Goal: Task Accomplishment & Management: Manage account settings

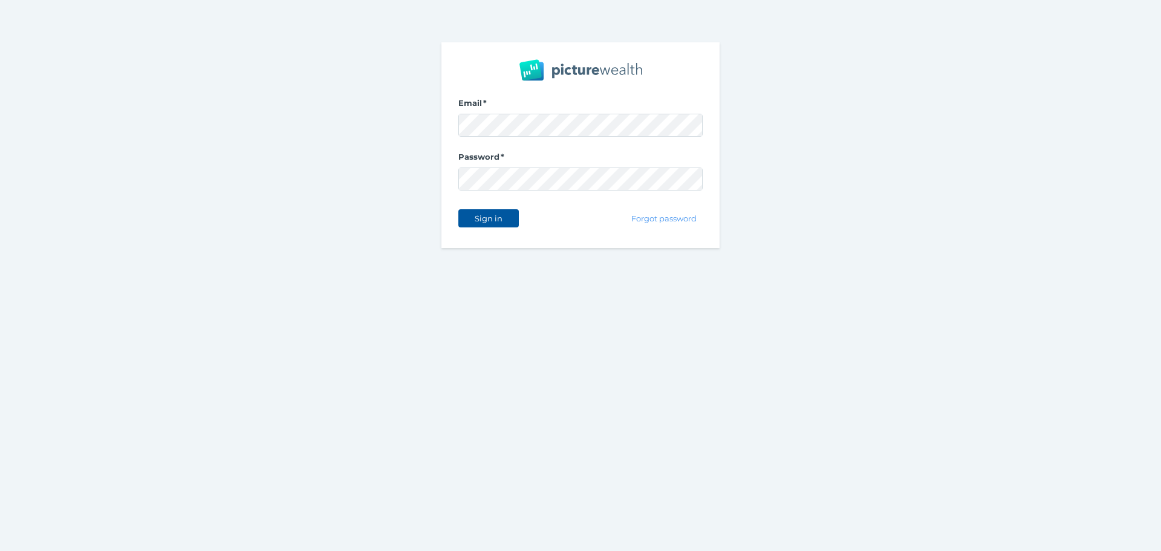
click at [505, 212] on div "Sign in" at bounding box center [488, 218] width 60 height 25
click at [505, 212] on button "Sign in" at bounding box center [488, 218] width 60 height 18
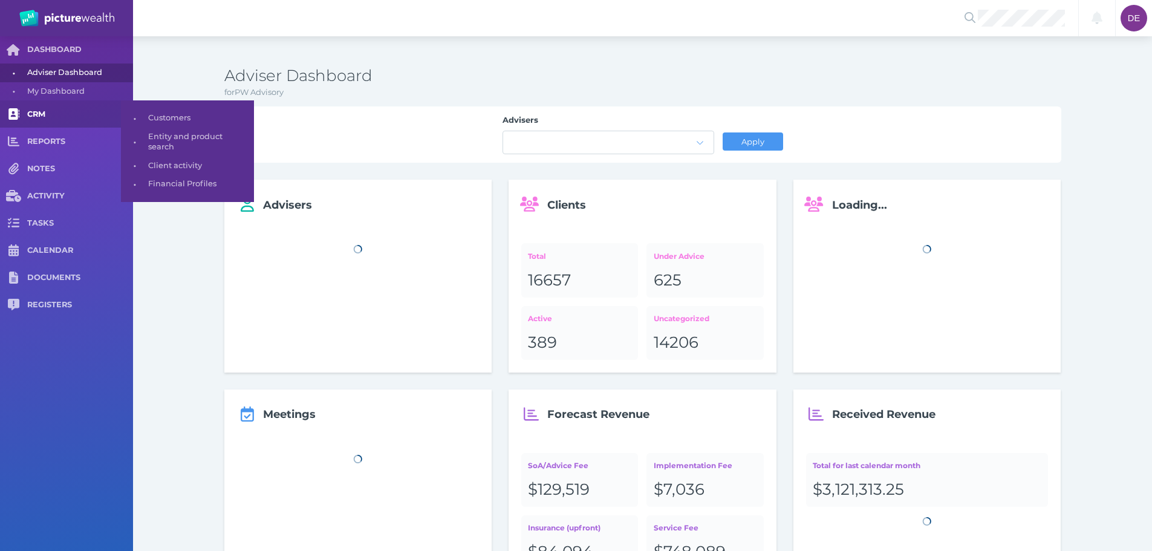
click at [42, 120] on link "CRM" at bounding box center [66, 113] width 133 height 27
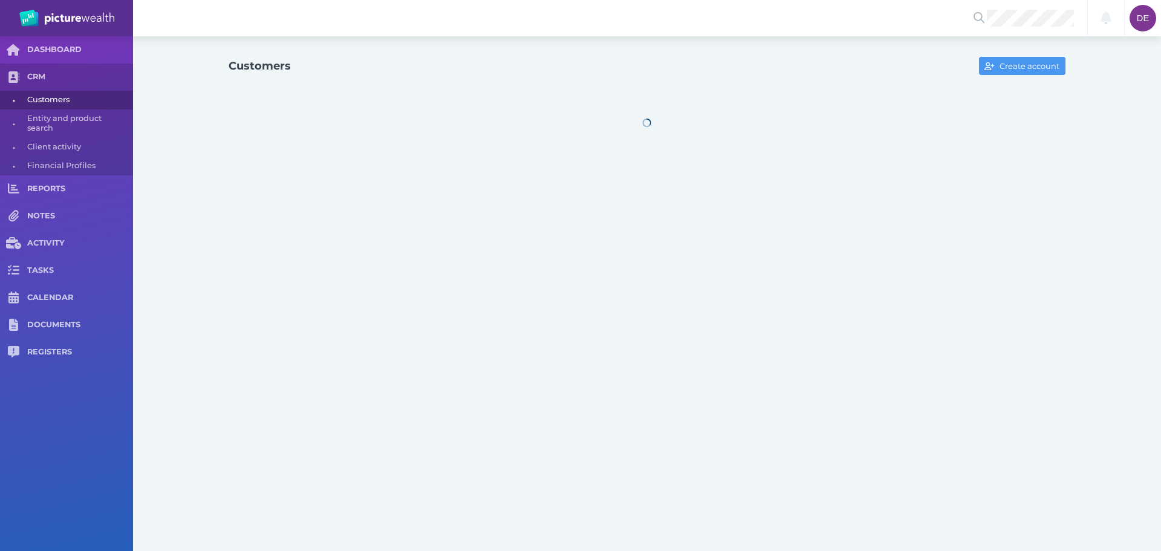
select select "25"
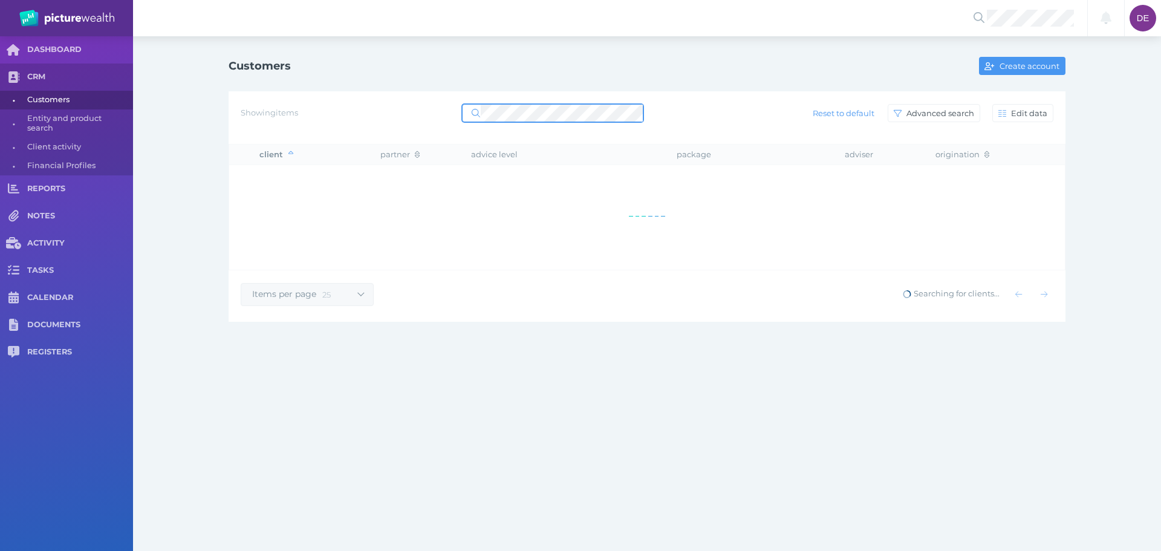
click at [484, 104] on span at bounding box center [552, 113] width 181 height 18
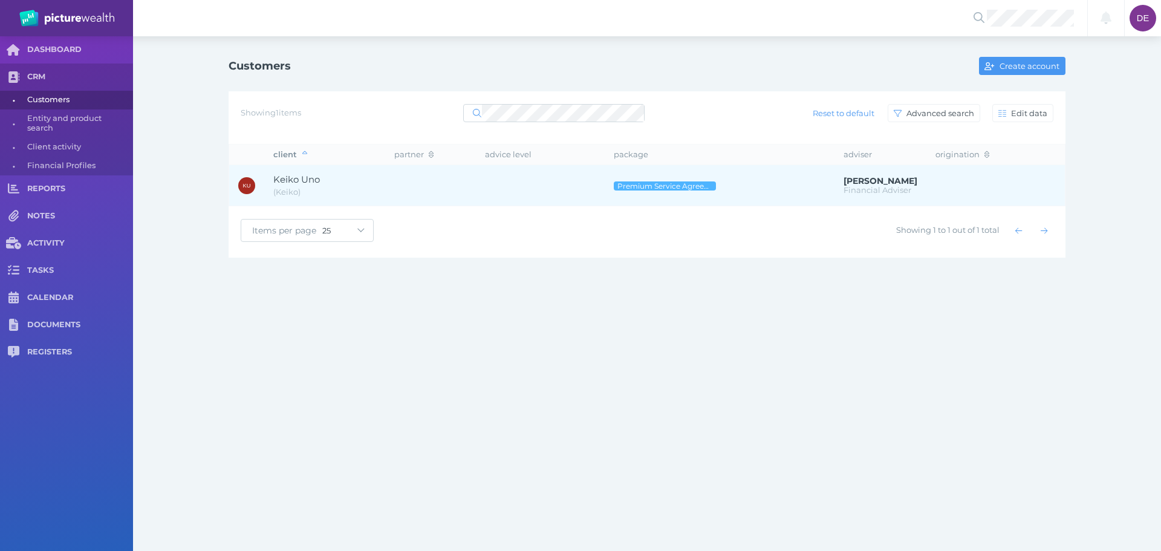
click at [386, 188] on td at bounding box center [430, 185] width 91 height 41
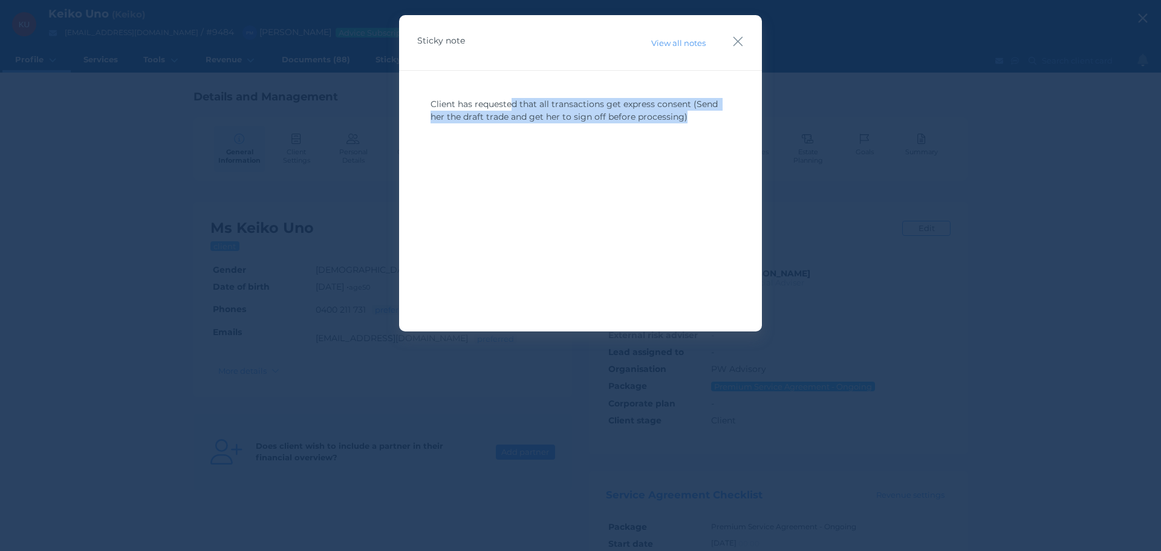
drag, startPoint x: 512, startPoint y: 102, endPoint x: 678, endPoint y: 145, distance: 171.7
click at [683, 147] on div "Client has requested that all transactions get express consent (Send her the dr…" at bounding box center [580, 182] width 326 height 181
click at [571, 168] on div "Client has requested that all transactions get express consent (Send her the dr…" at bounding box center [580, 182] width 326 height 181
click at [741, 36] on icon "button" at bounding box center [737, 41] width 11 height 15
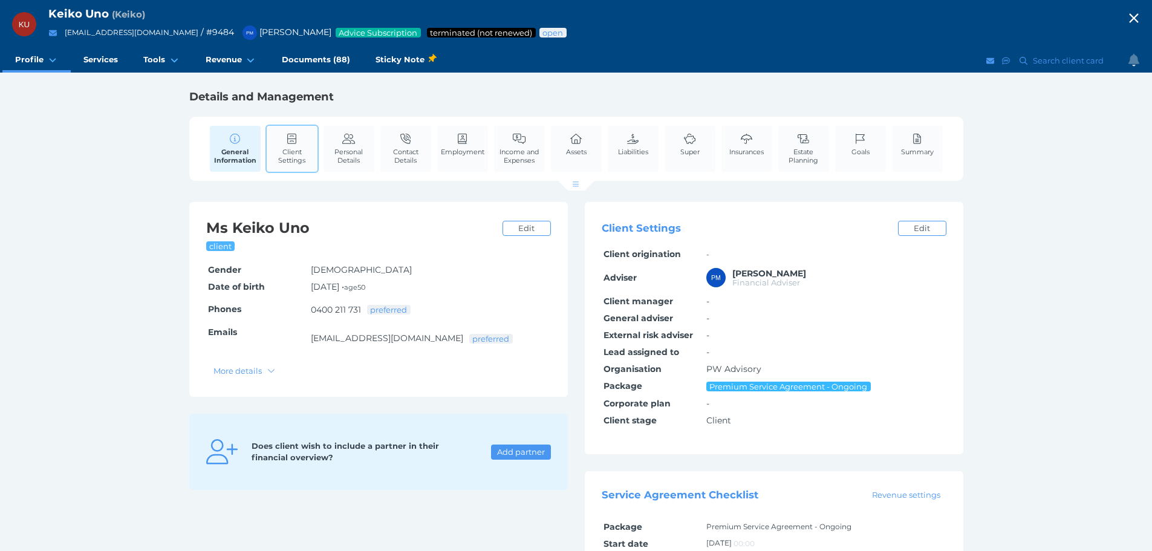
click at [285, 138] on icon at bounding box center [291, 139] width 13 height 11
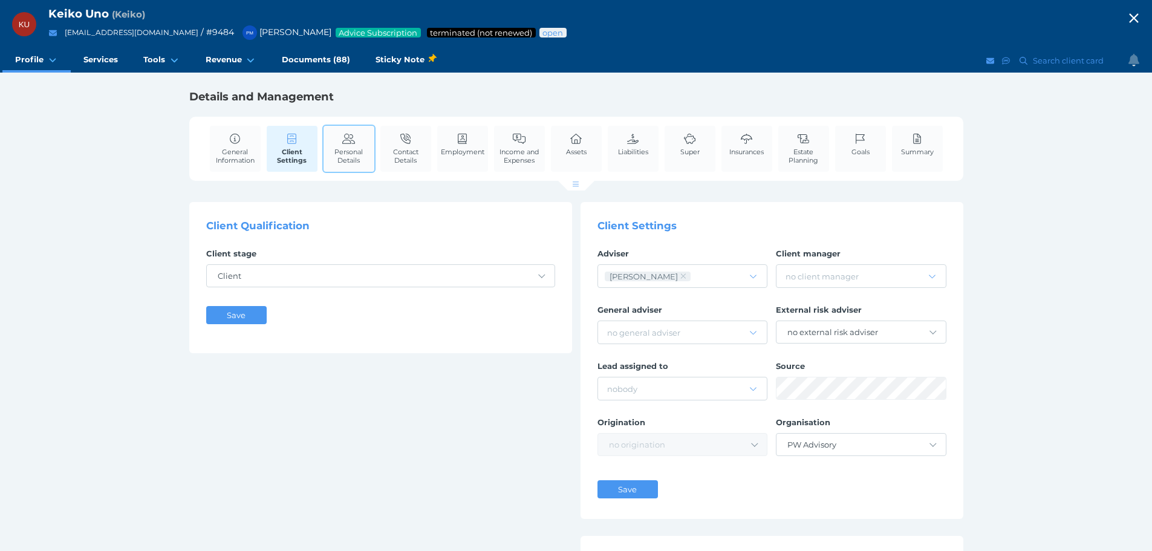
click at [339, 138] on link "Personal Details" at bounding box center [348, 148] width 51 height 45
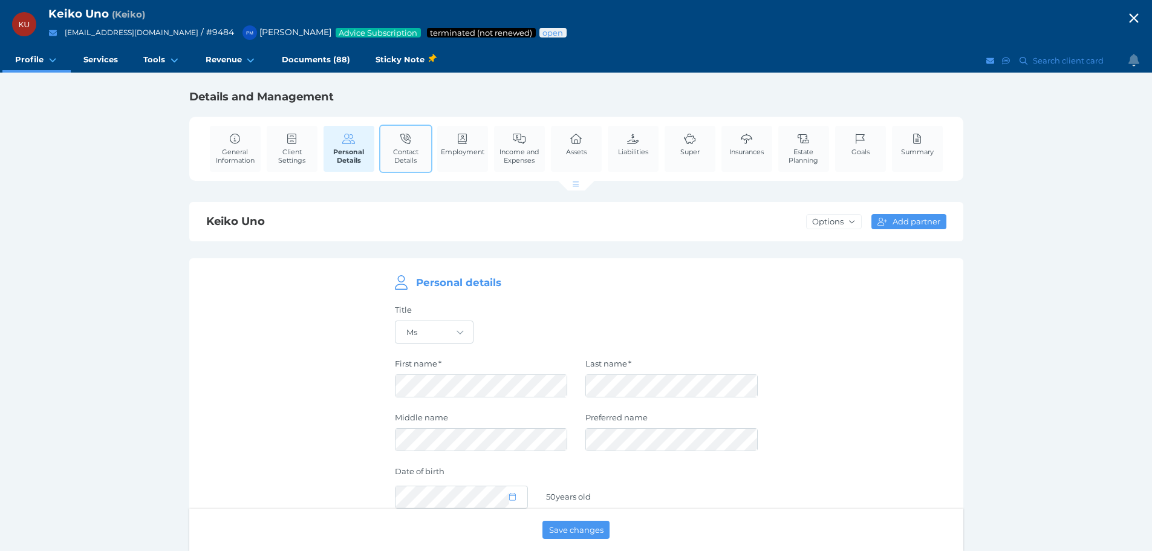
click at [412, 140] on icon at bounding box center [405, 139] width 13 height 11
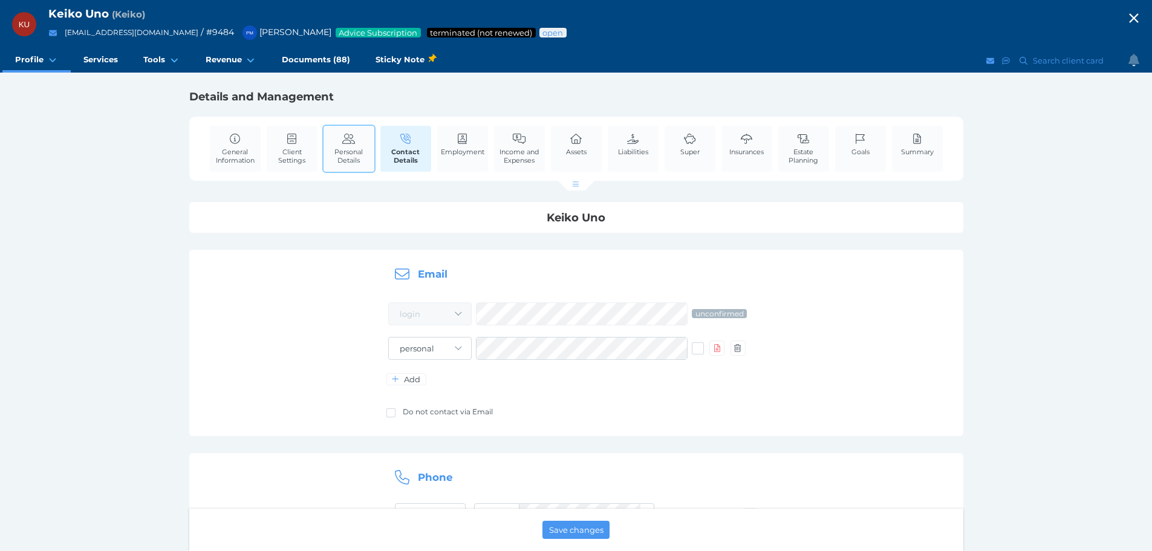
click at [361, 143] on link "Personal Details" at bounding box center [348, 148] width 51 height 45
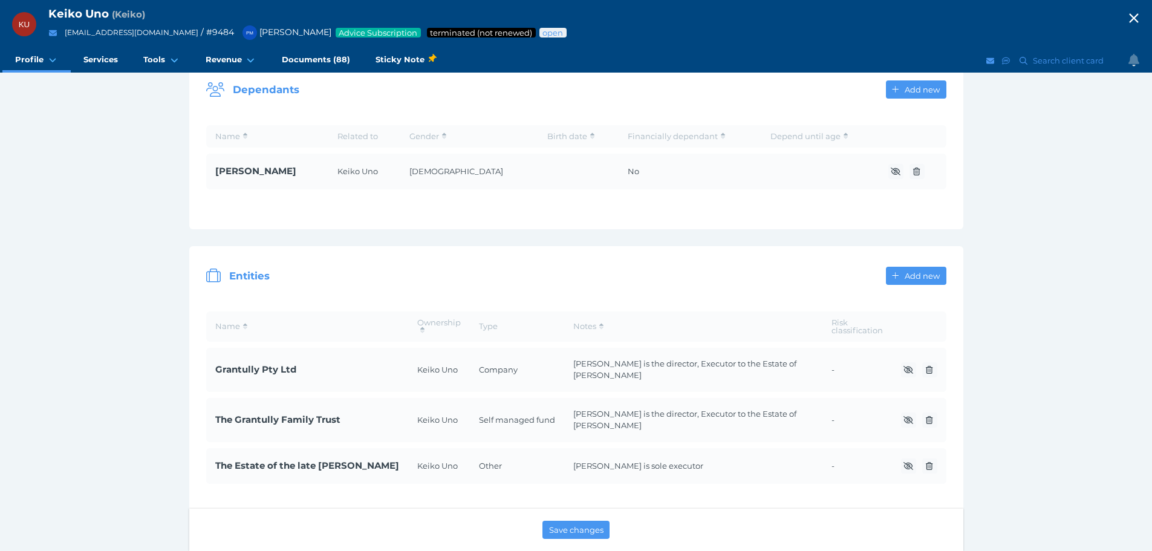
scroll to position [1330, 0]
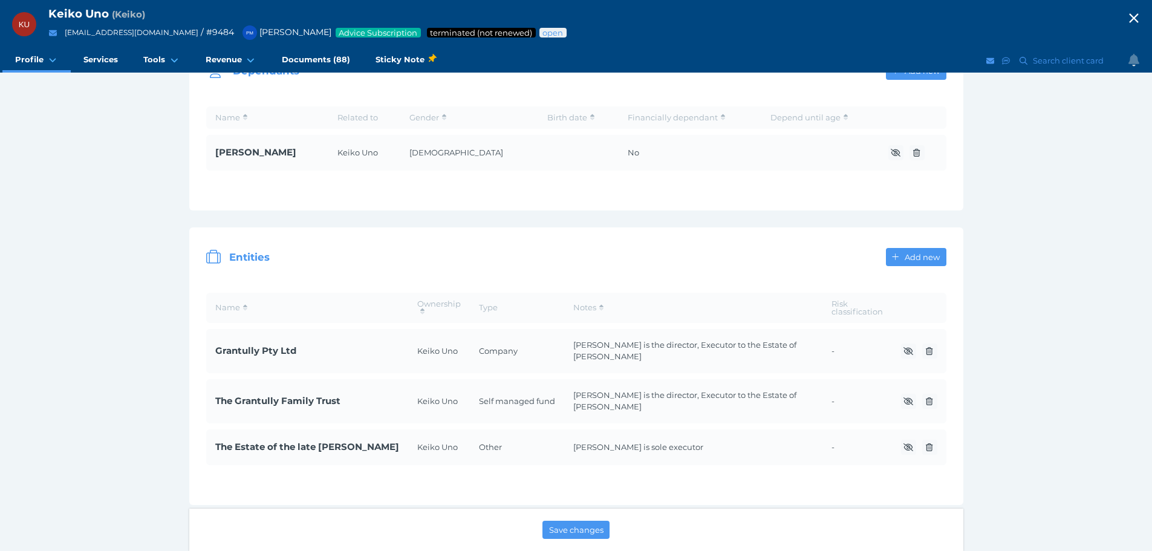
click at [331, 440] on span "The Estate of the late Kuniko Uno" at bounding box center [307, 447] width 184 height 14
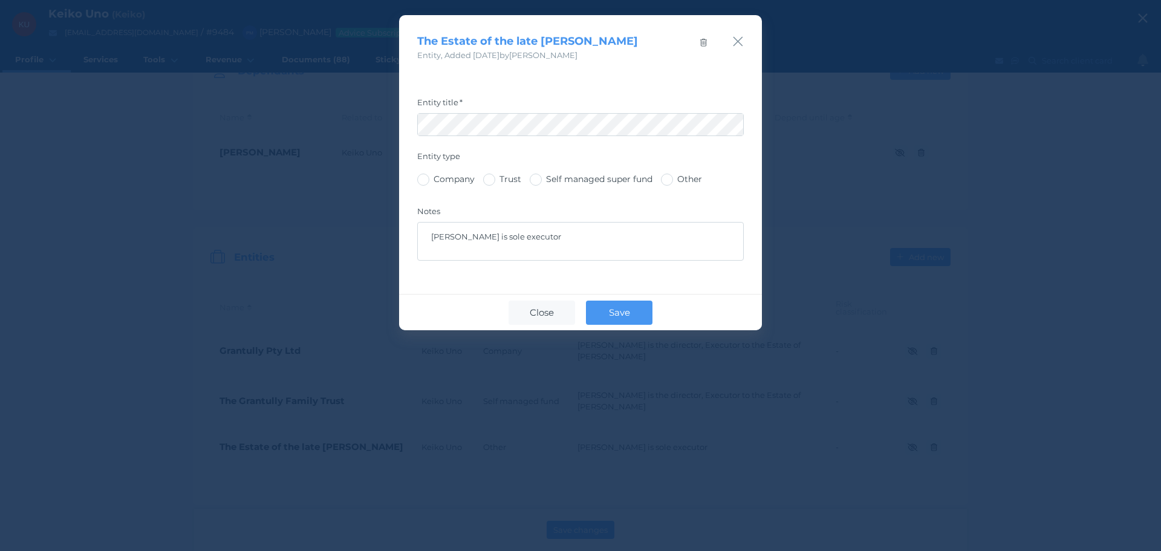
click at [736, 25] on div "The Estate of the late Kuniko Uno Entity , Added 08/08/2022 by Peter McDonald" at bounding box center [580, 38] width 363 height 47
click at [736, 38] on icon "button" at bounding box center [737, 41] width 11 height 15
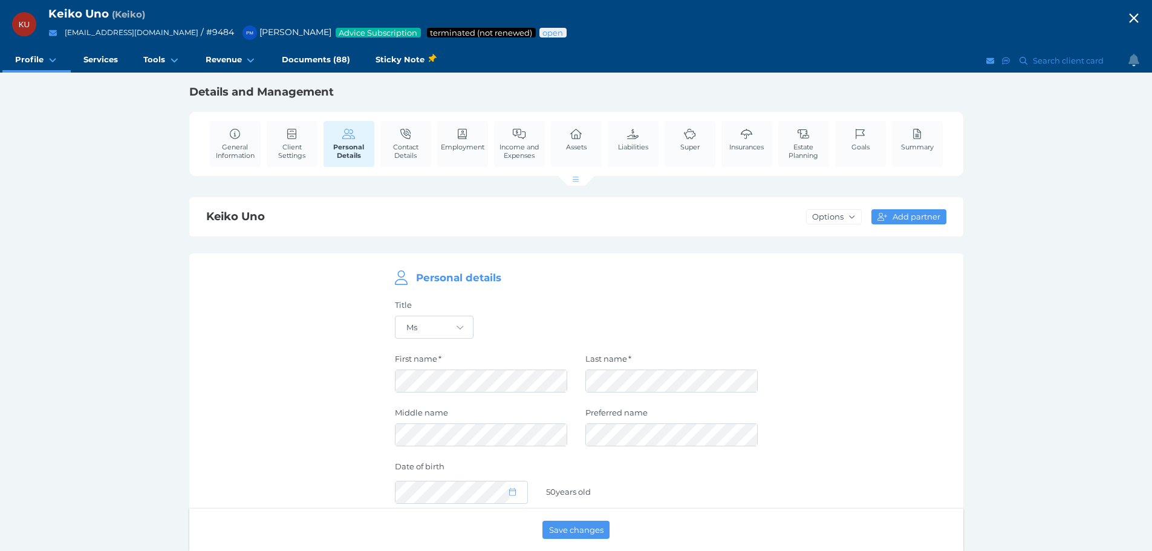
scroll to position [0, 0]
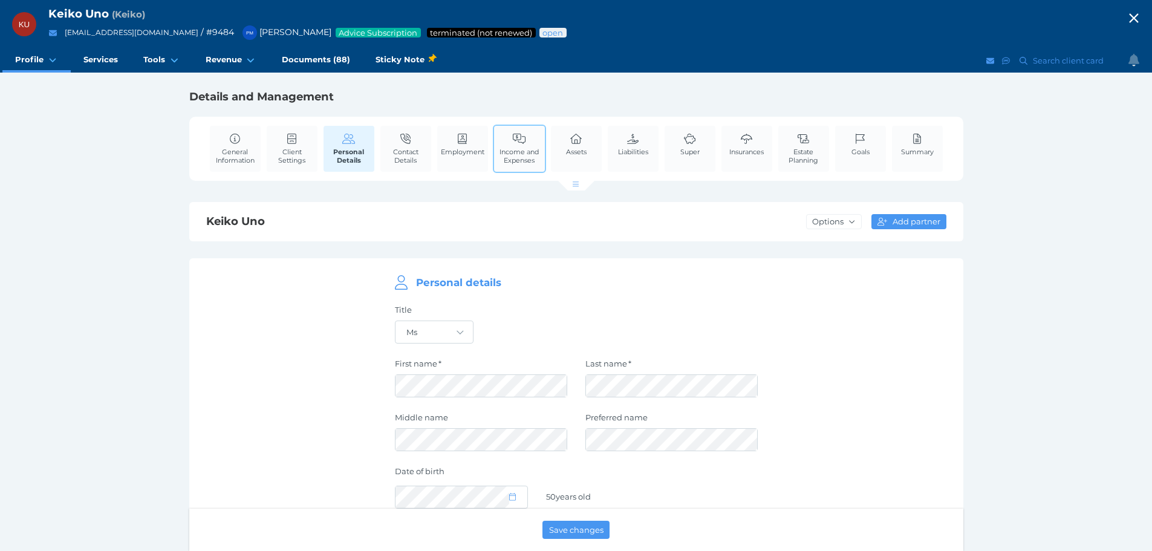
click at [511, 140] on link "Income and Expenses" at bounding box center [519, 148] width 51 height 45
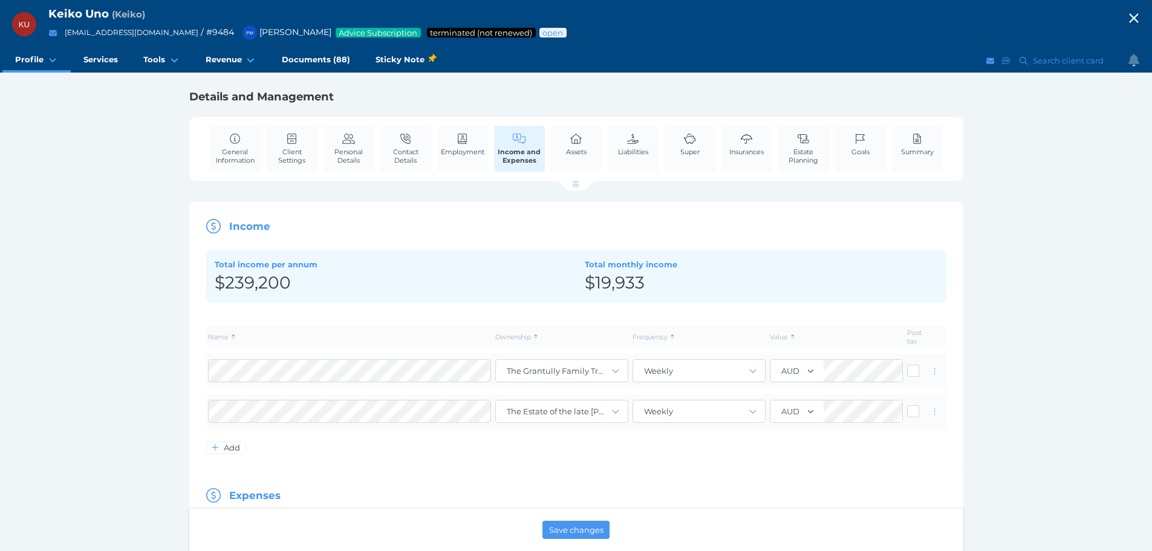
click at [556, 453] on div "Add" at bounding box center [576, 447] width 740 height 13
click at [613, 412] on select "Keiko Uno Lily McComish Grantully Pty Ltd The Grantully Family Trust The Estate…" at bounding box center [562, 411] width 132 height 22
drag, startPoint x: 556, startPoint y: 452, endPoint x: 299, endPoint y: 426, distance: 258.9
click at [555, 452] on div "Add" at bounding box center [576, 447] width 740 height 13
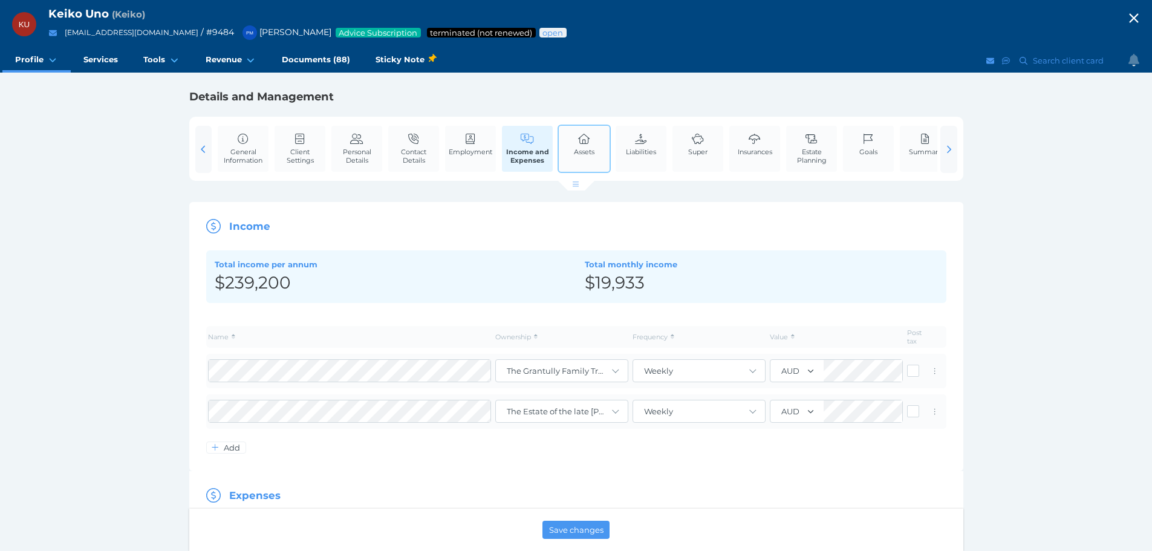
click at [595, 160] on link "Assets" at bounding box center [584, 144] width 27 height 37
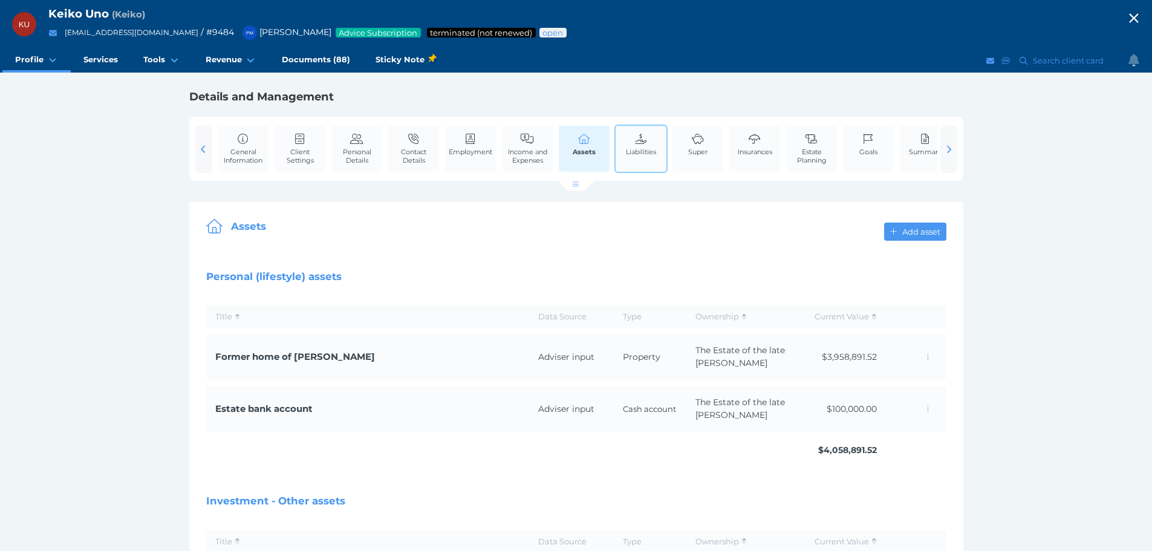
click at [649, 152] on span "Liabilities" at bounding box center [641, 152] width 30 height 8
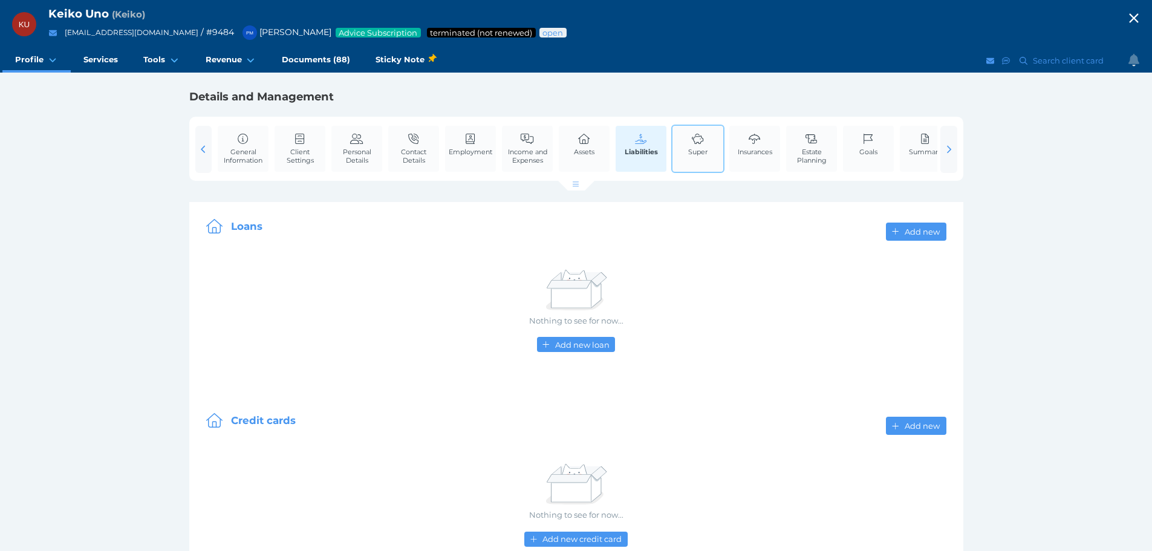
click at [709, 142] on link "Super" at bounding box center [697, 144] width 25 height 37
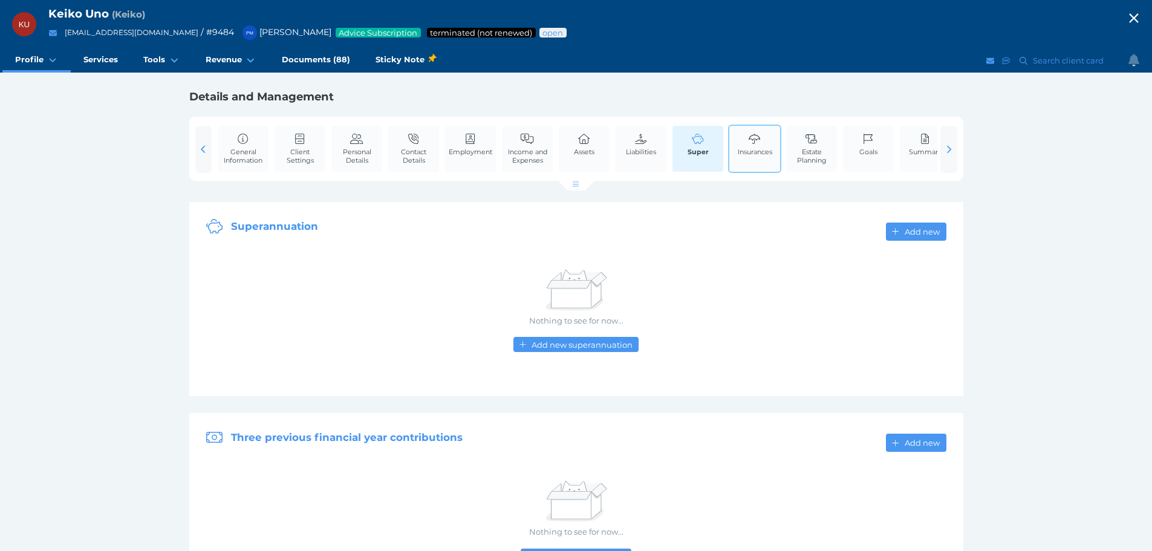
click at [737, 144] on link "Insurances" at bounding box center [755, 144] width 41 height 37
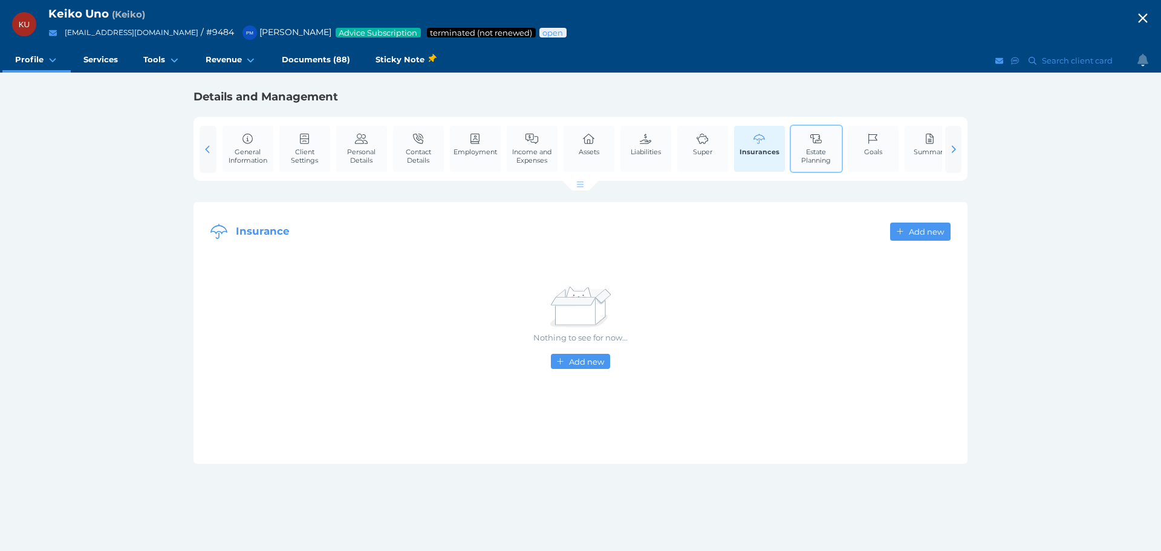
click at [809, 149] on span "Estate Planning" at bounding box center [816, 156] width 45 height 17
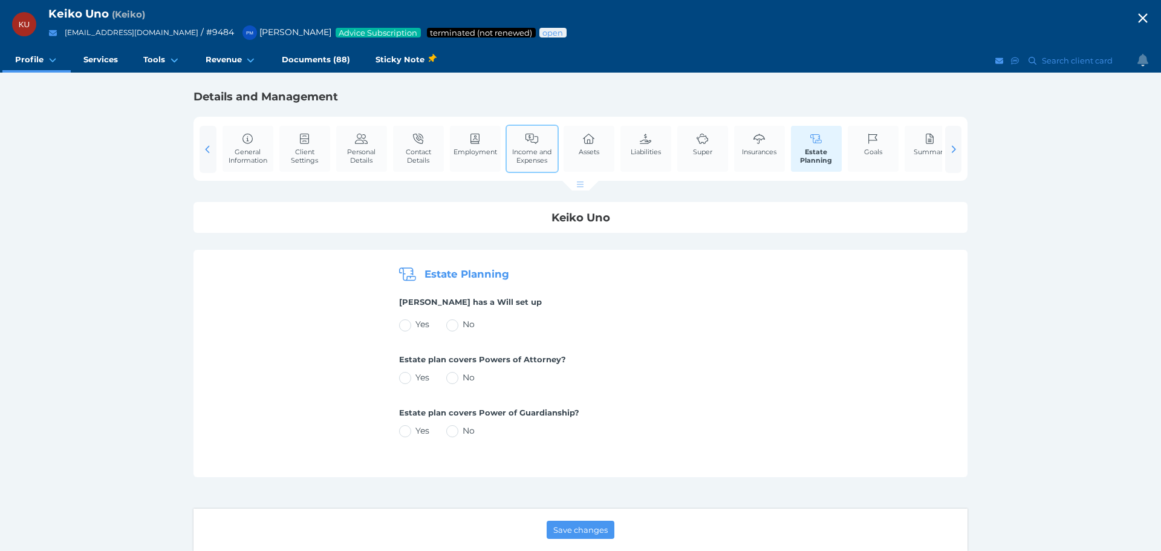
click at [525, 139] on icon at bounding box center [531, 139] width 13 height 11
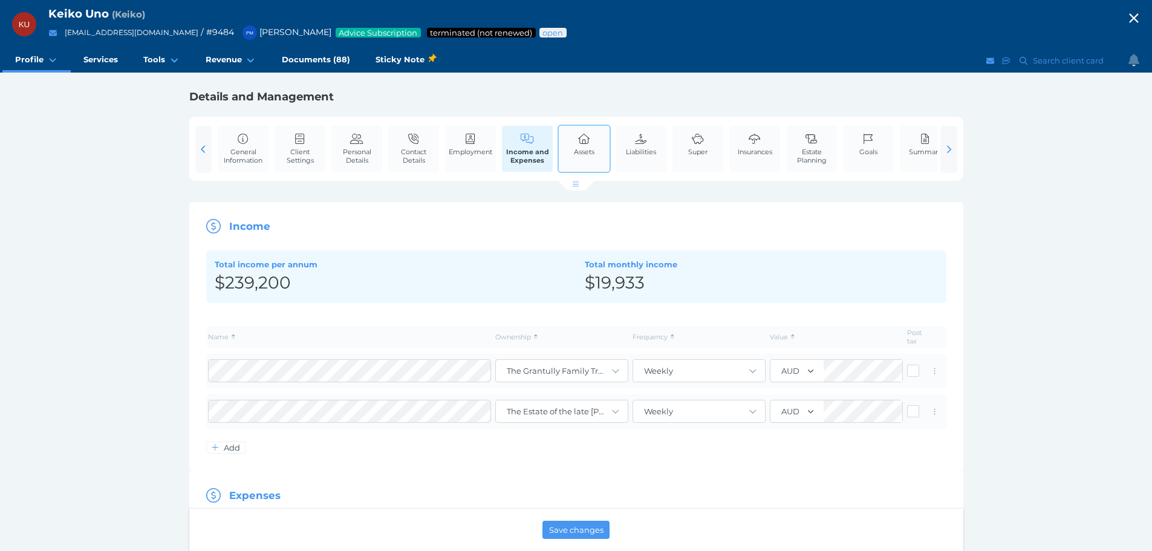
click at [594, 153] on span "Assets" at bounding box center [584, 152] width 21 height 8
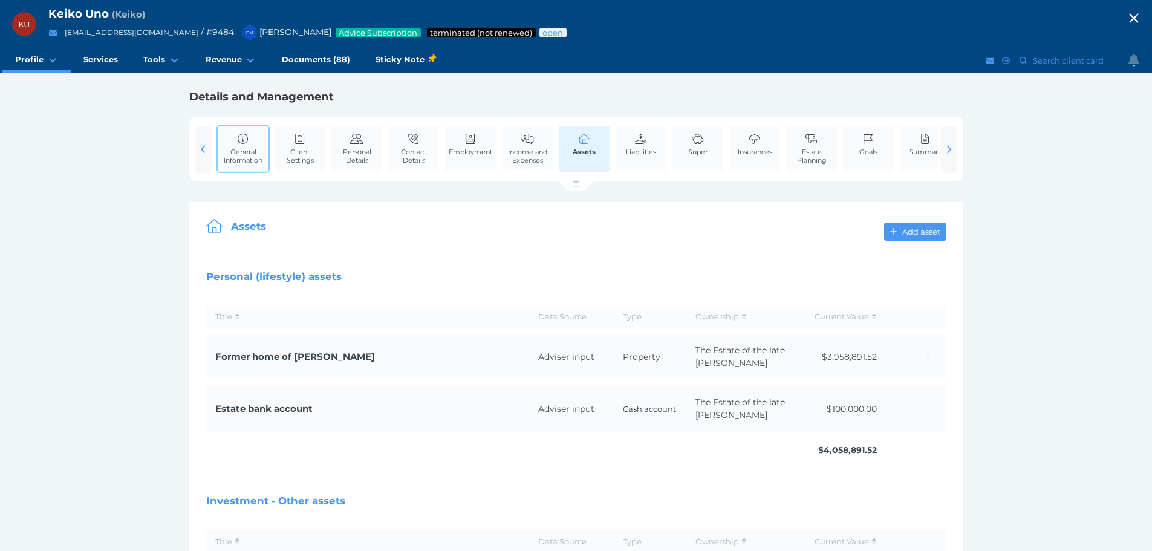
click at [239, 148] on span "General Information" at bounding box center [243, 156] width 45 height 17
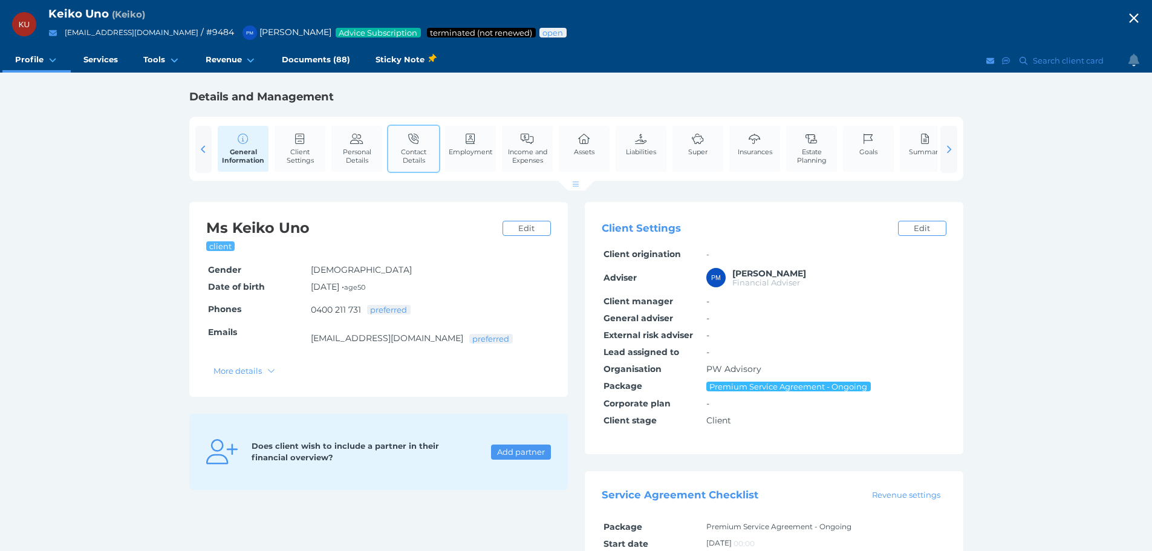
click at [418, 128] on link "Contact Details" at bounding box center [413, 148] width 51 height 45
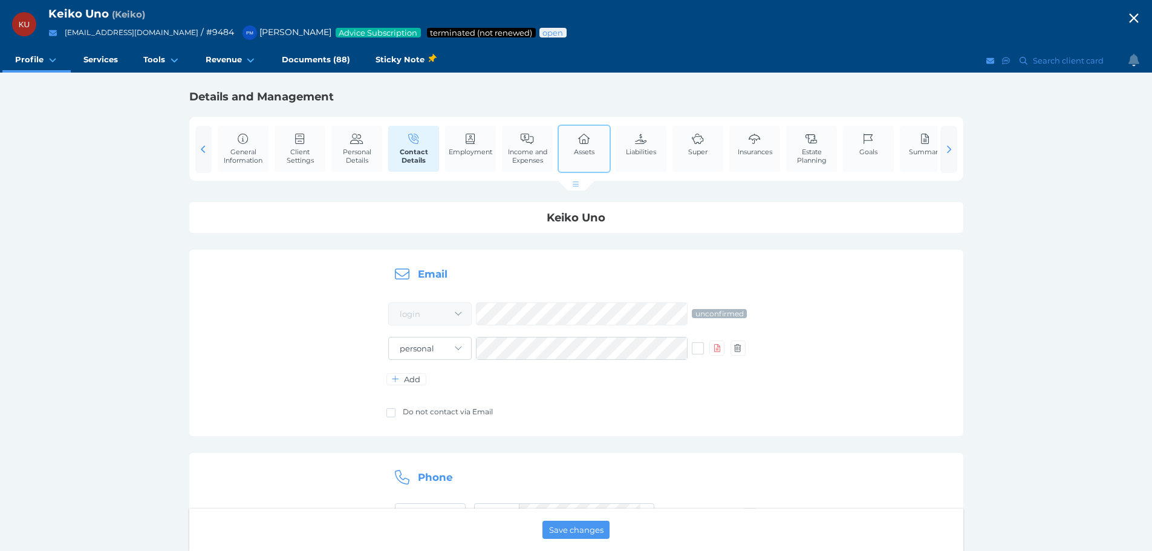
click at [573, 142] on link "Assets" at bounding box center [584, 144] width 27 height 37
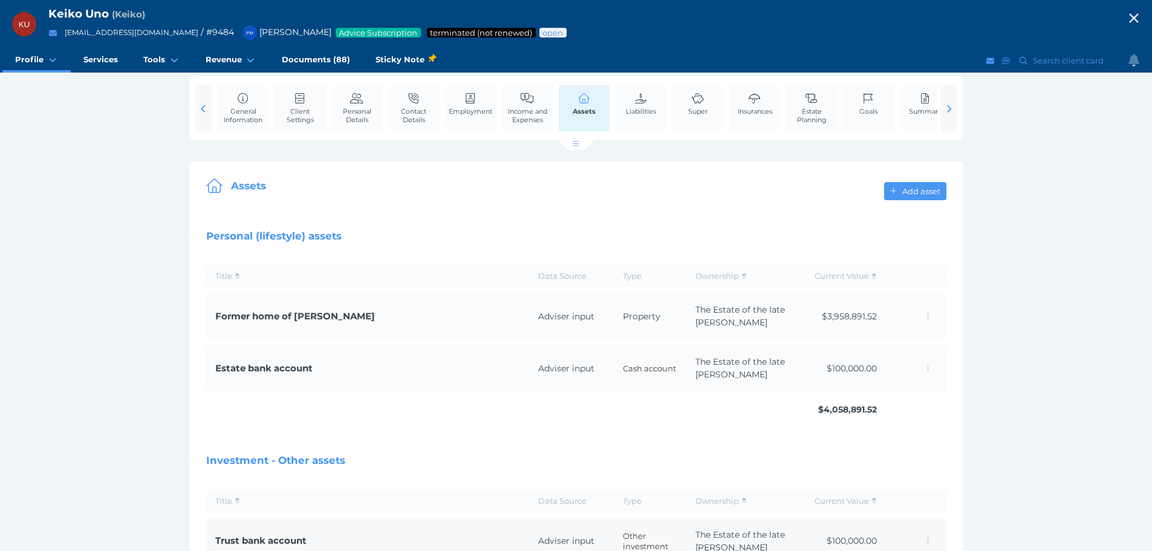
scroll to position [60, 0]
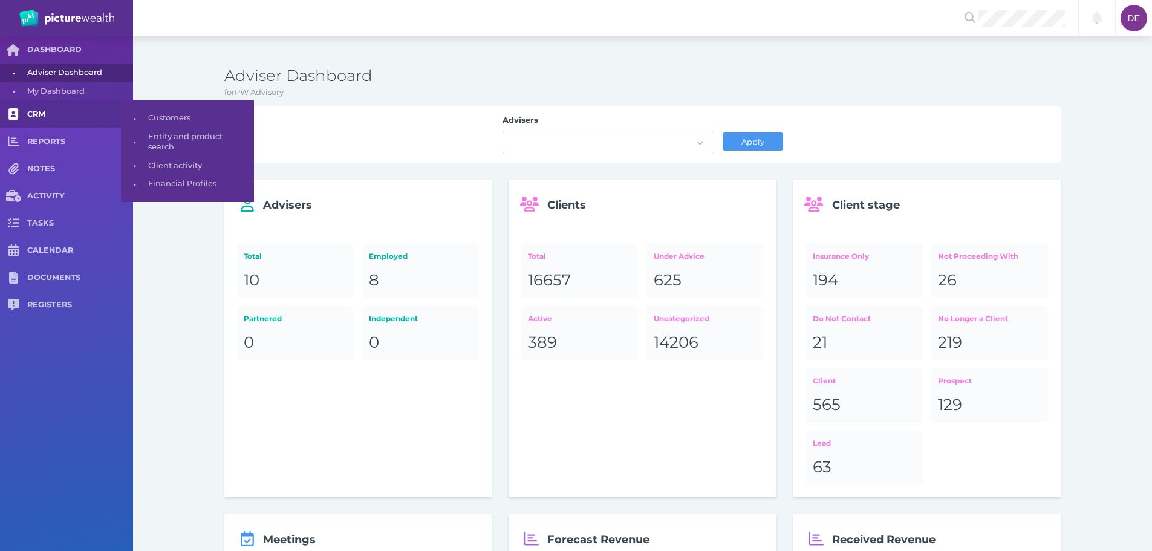
click at [27, 126] on span at bounding box center [13, 113] width 27 height 27
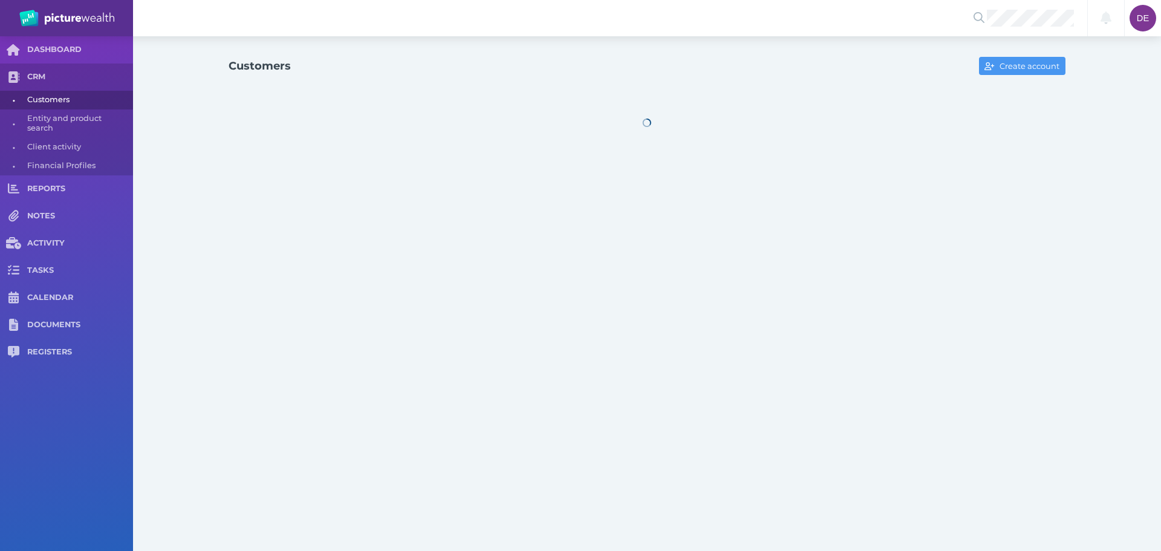
select select "25"
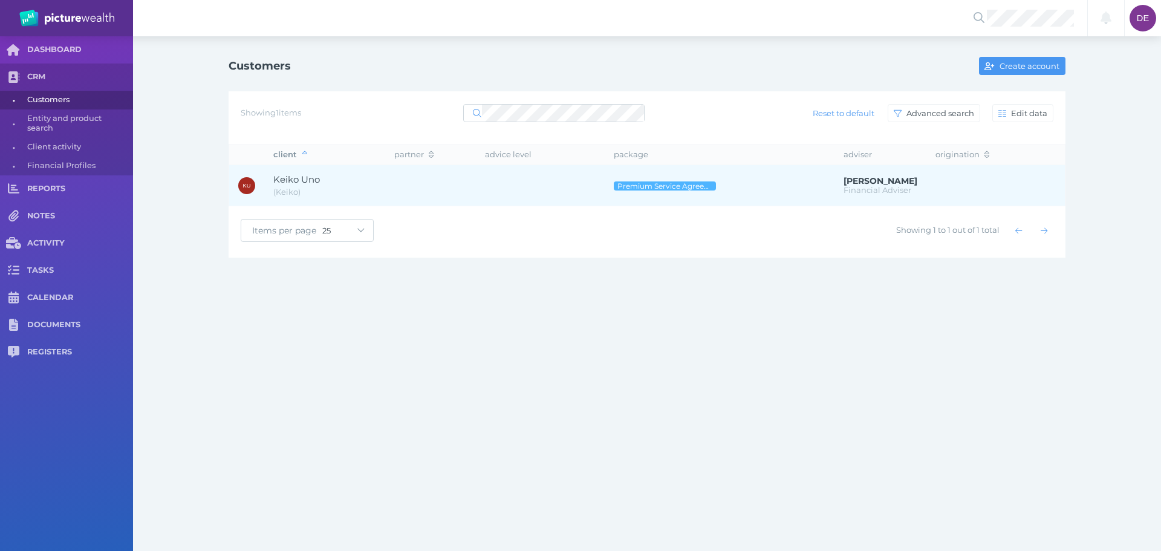
click at [529, 181] on td at bounding box center [540, 185] width 129 height 41
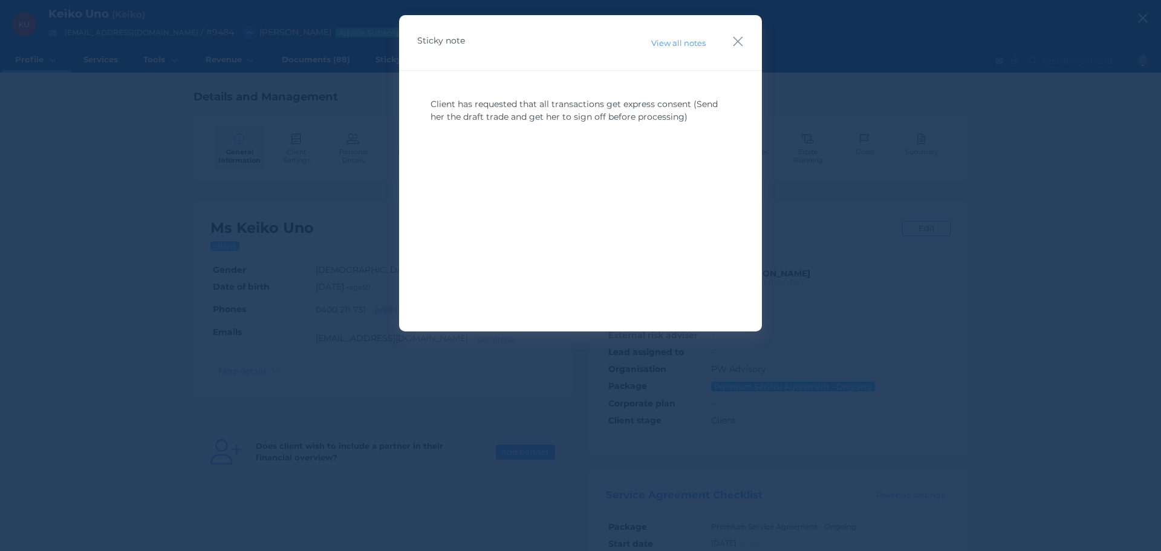
click at [739, 33] on div "Sticky note View all notes" at bounding box center [580, 43] width 363 height 56
click at [739, 39] on icon "button" at bounding box center [737, 41] width 11 height 15
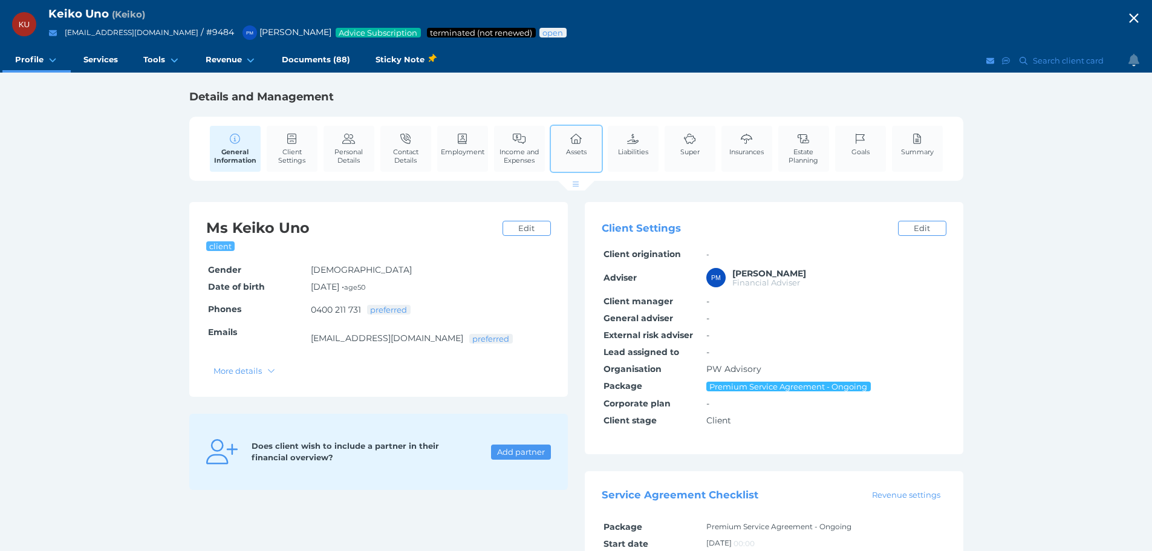
click at [575, 144] on icon at bounding box center [576, 139] width 12 height 10
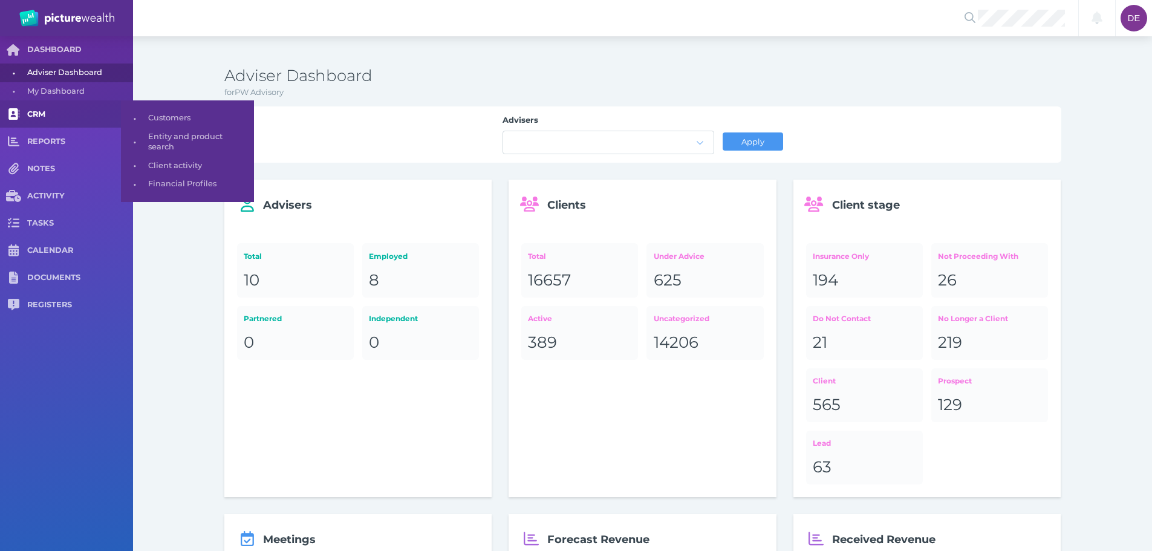
click at [45, 119] on span "CRM" at bounding box center [80, 114] width 106 height 10
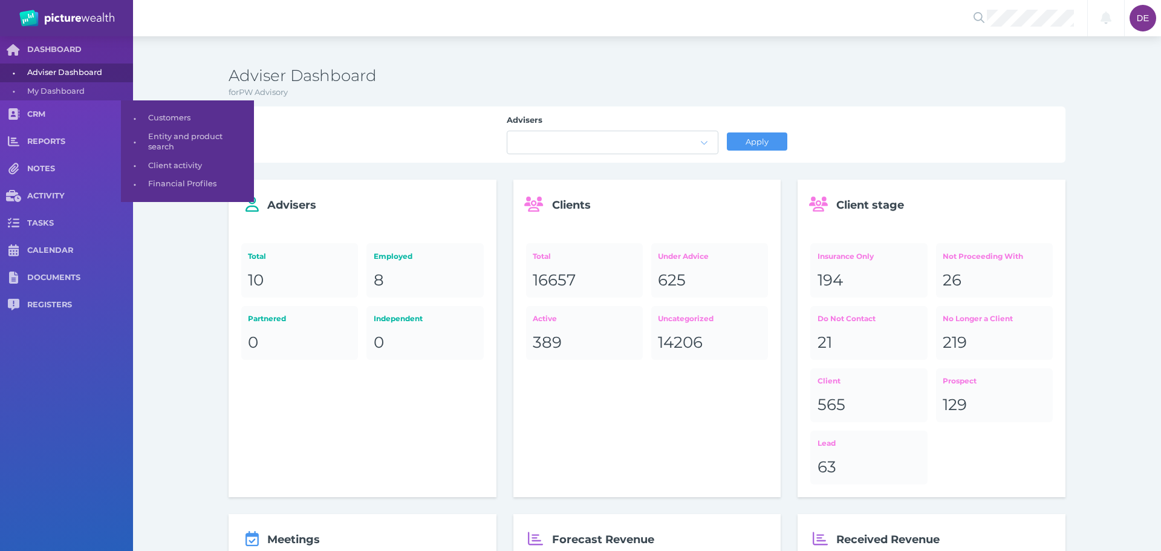
select select "25"
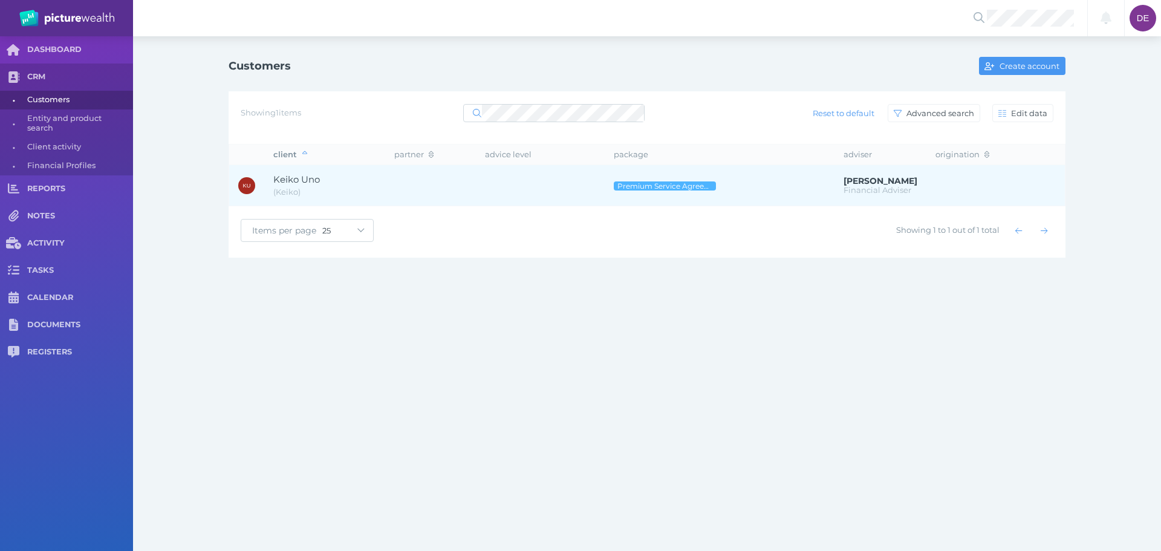
click at [493, 188] on td at bounding box center [540, 185] width 129 height 41
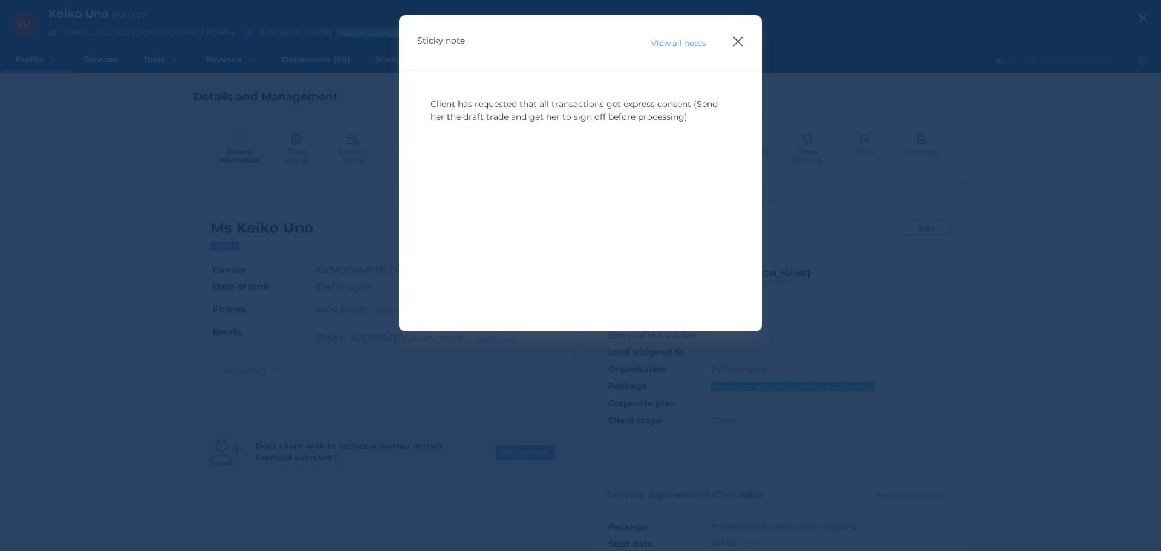
click at [579, 43] on icon "button" at bounding box center [737, 41] width 11 height 15
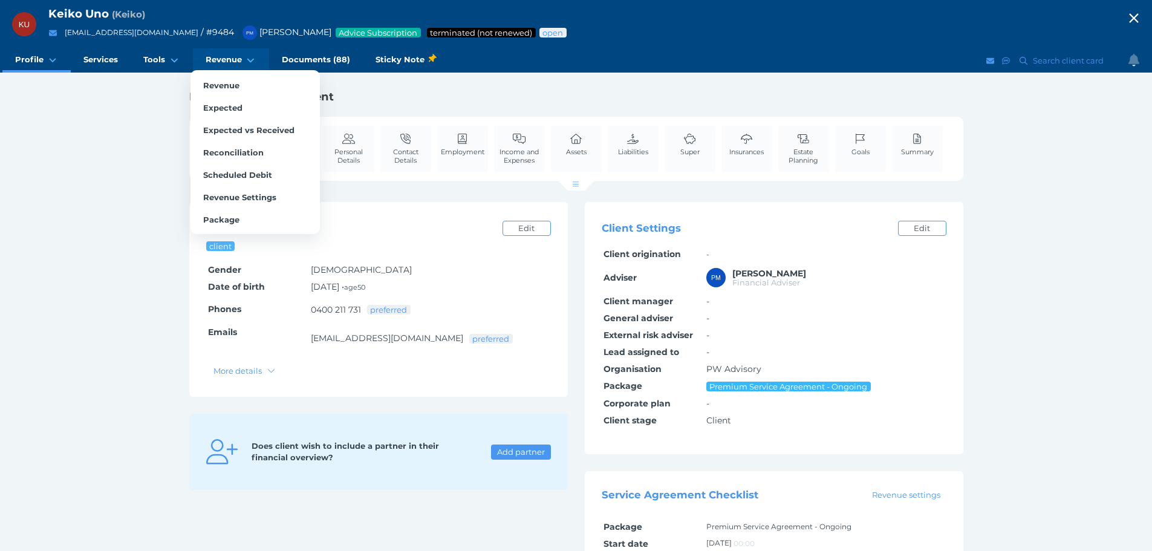
click at [233, 64] on span "Revenue" at bounding box center [224, 59] width 36 height 10
select select "25"
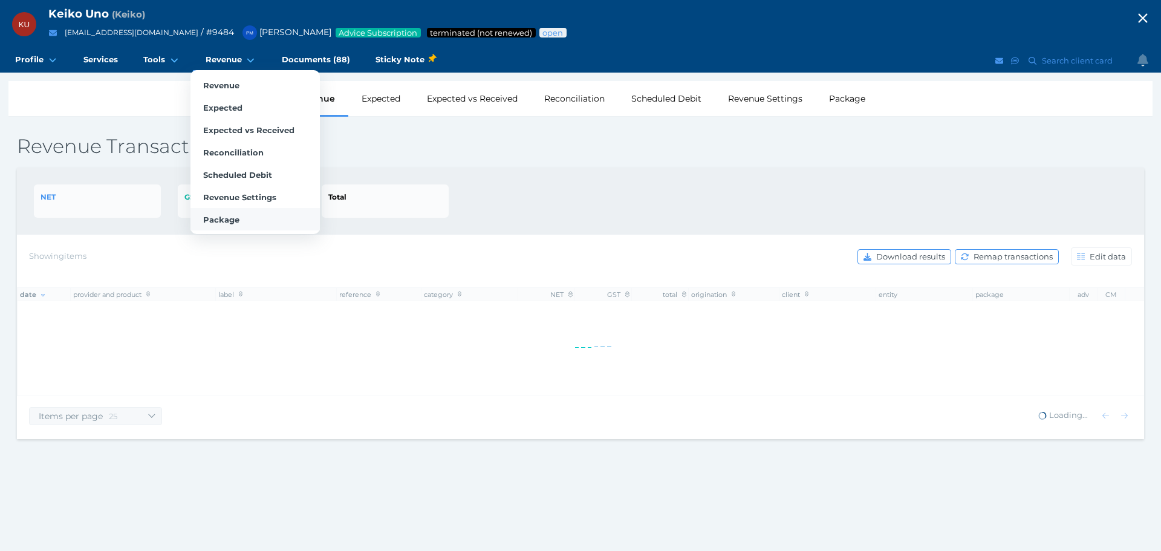
click at [211, 229] on link "Package" at bounding box center [254, 219] width 129 height 22
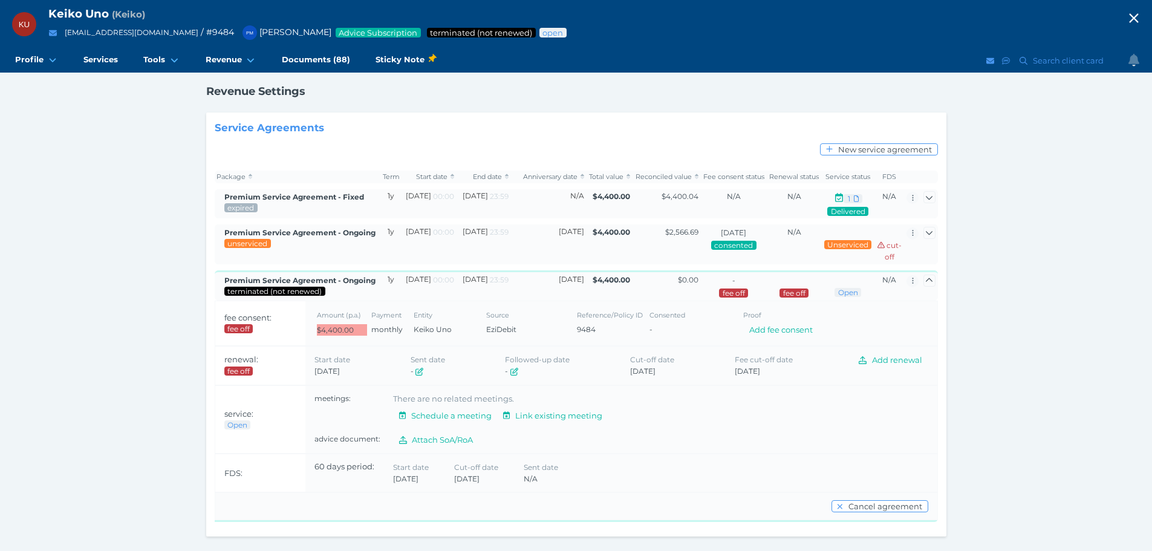
scroll to position [65, 0]
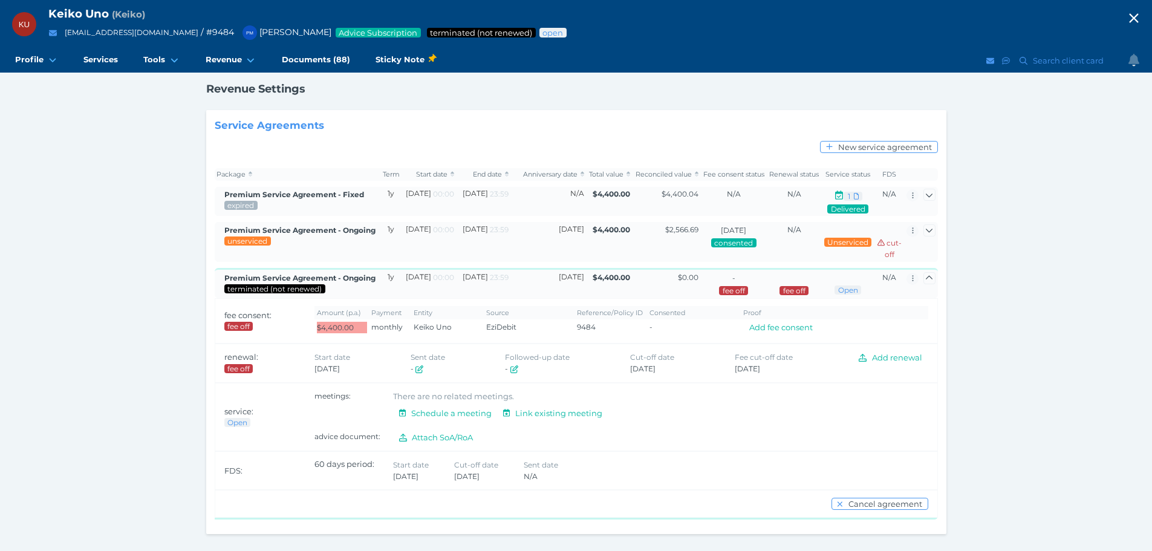
drag, startPoint x: 323, startPoint y: 222, endPoint x: 319, endPoint y: 232, distance: 10.8
click at [323, 222] on td "Premium Service Agreement - Ongoing unserviced" at bounding box center [298, 242] width 166 height 40
click at [319, 232] on span "Premium Service Agreement - Ongoing" at bounding box center [299, 230] width 151 height 9
click at [579, 228] on icon "button" at bounding box center [929, 230] width 8 height 8
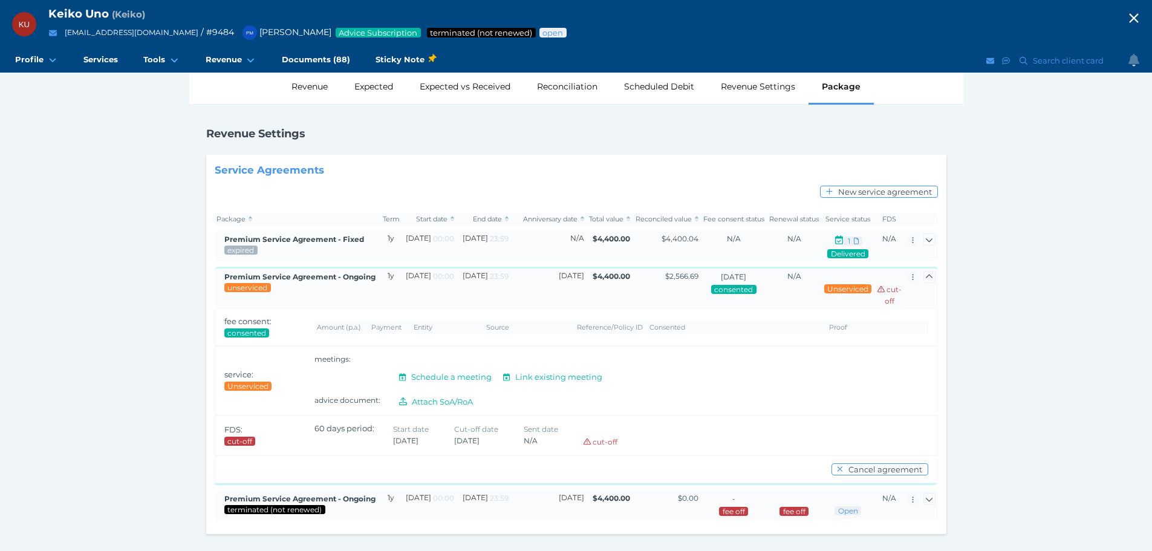
scroll to position [27, 0]
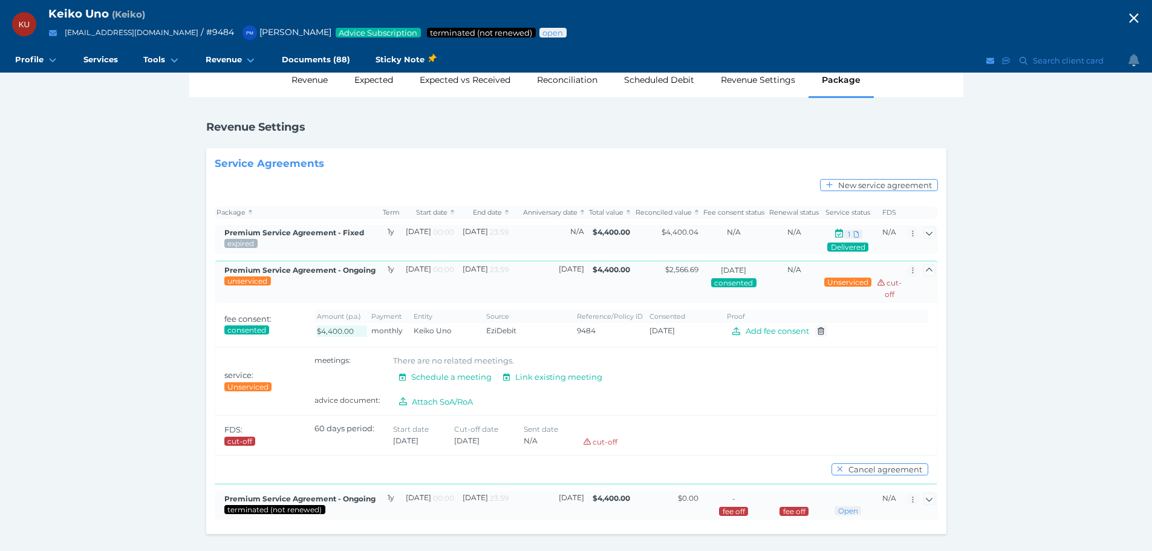
click at [579, 228] on span "button" at bounding box center [929, 233] width 18 height 10
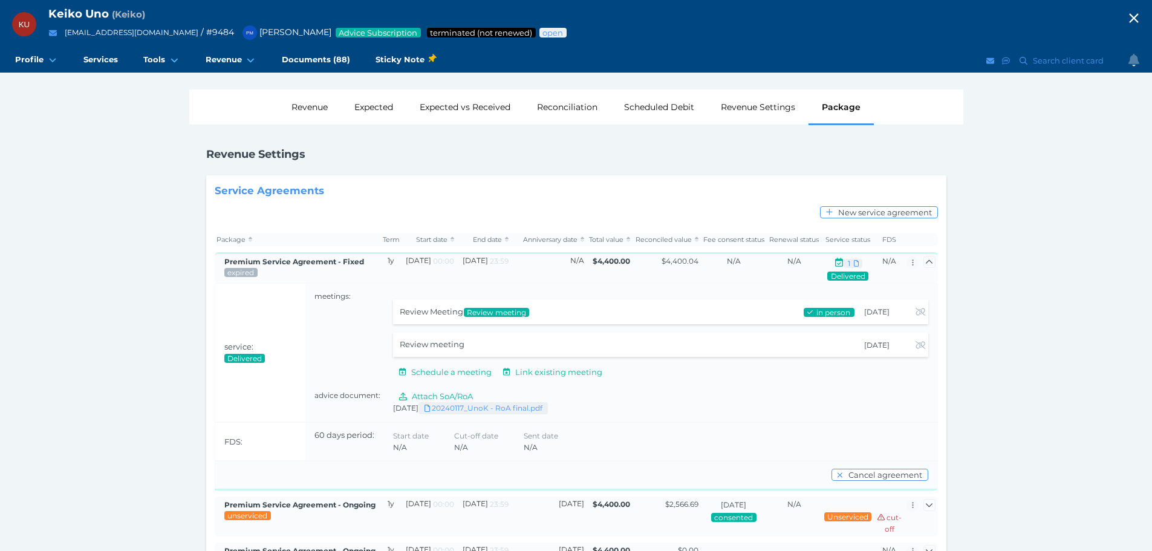
scroll to position [51, 0]
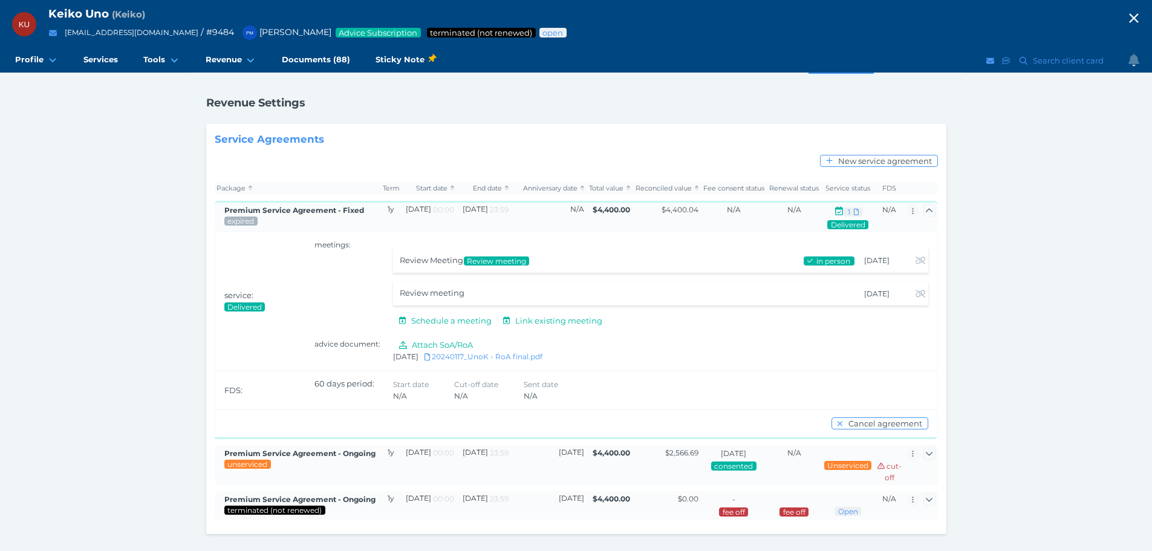
click at [464, 501] on td "[DATE] 23:59" at bounding box center [483, 505] width 54 height 28
